Goal: Transaction & Acquisition: Purchase product/service

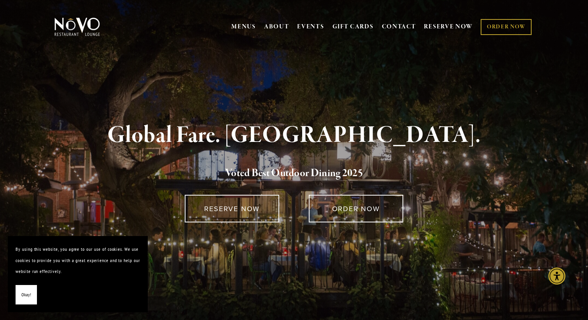
click at [25, 299] on span "Okay!" at bounding box center [26, 294] width 10 height 11
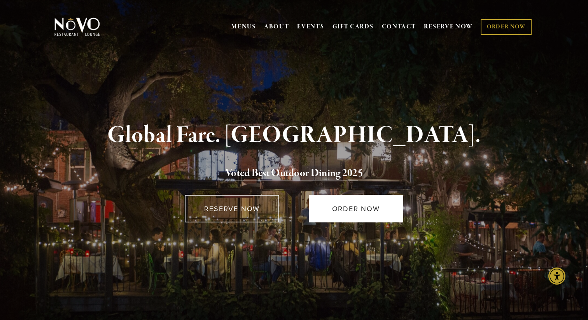
click at [374, 204] on link "ORDER NOW" at bounding box center [356, 209] width 94 height 28
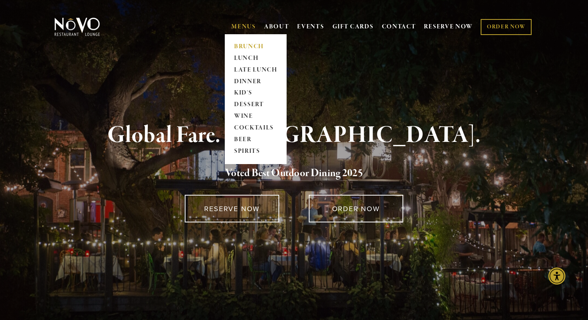
click at [248, 47] on link "BRUNCH" at bounding box center [255, 47] width 49 height 12
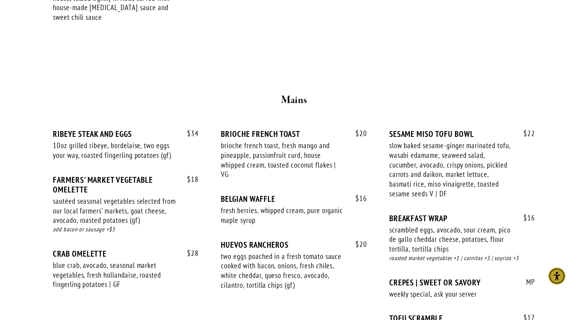
scroll to position [593, 0]
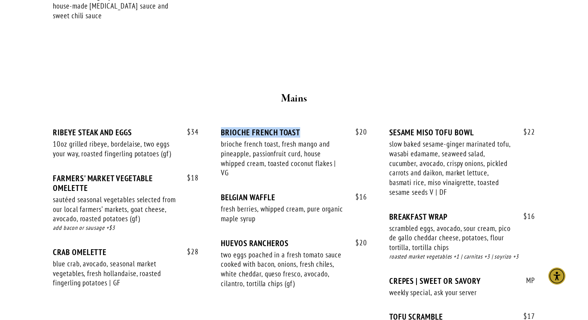
drag, startPoint x: 220, startPoint y: 122, endPoint x: 340, endPoint y: 122, distance: 120.1
click at [340, 128] on div "$ 34 RIBEYE STEAK AND EGGS 10oz grilled ribeye, bordelaise, two eggs your way, …" at bounding box center [294, 248] width 482 height 240
copy div "BRIOCHE FRENCH TOAST"
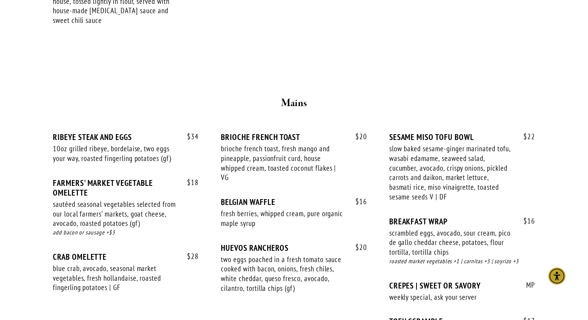
scroll to position [595, 0]
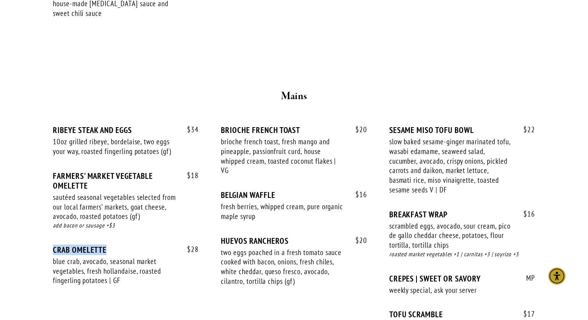
drag, startPoint x: 110, startPoint y: 235, endPoint x: 46, endPoint y: 238, distance: 63.8
click at [46, 238] on div "$ 34 RIBEYE STEAK AND EGGS 10oz grilled ribeye, bordelaise, two eggs your way, …" at bounding box center [293, 241] width 495 height 260
copy div "CRAB OMELETTE"
